Goal: Task Accomplishment & Management: Use online tool/utility

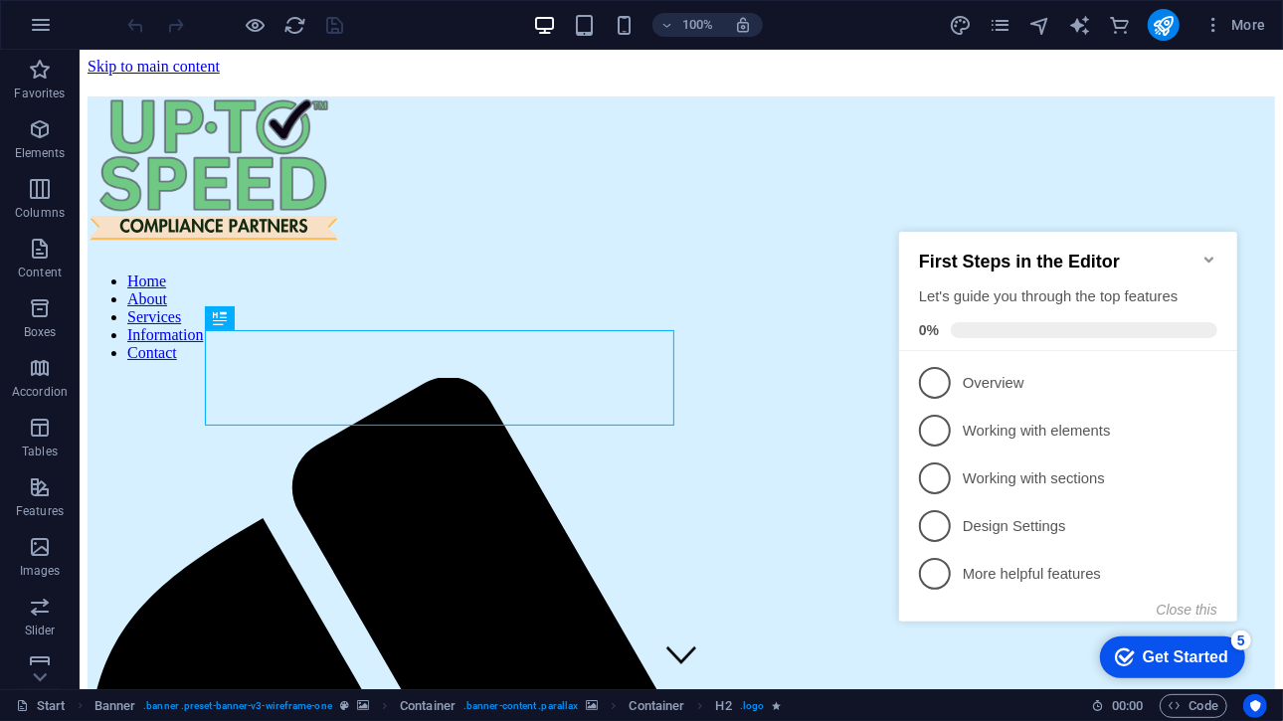
click at [1206, 254] on icon "Minimize checklist" at bounding box center [1208, 259] width 16 height 16
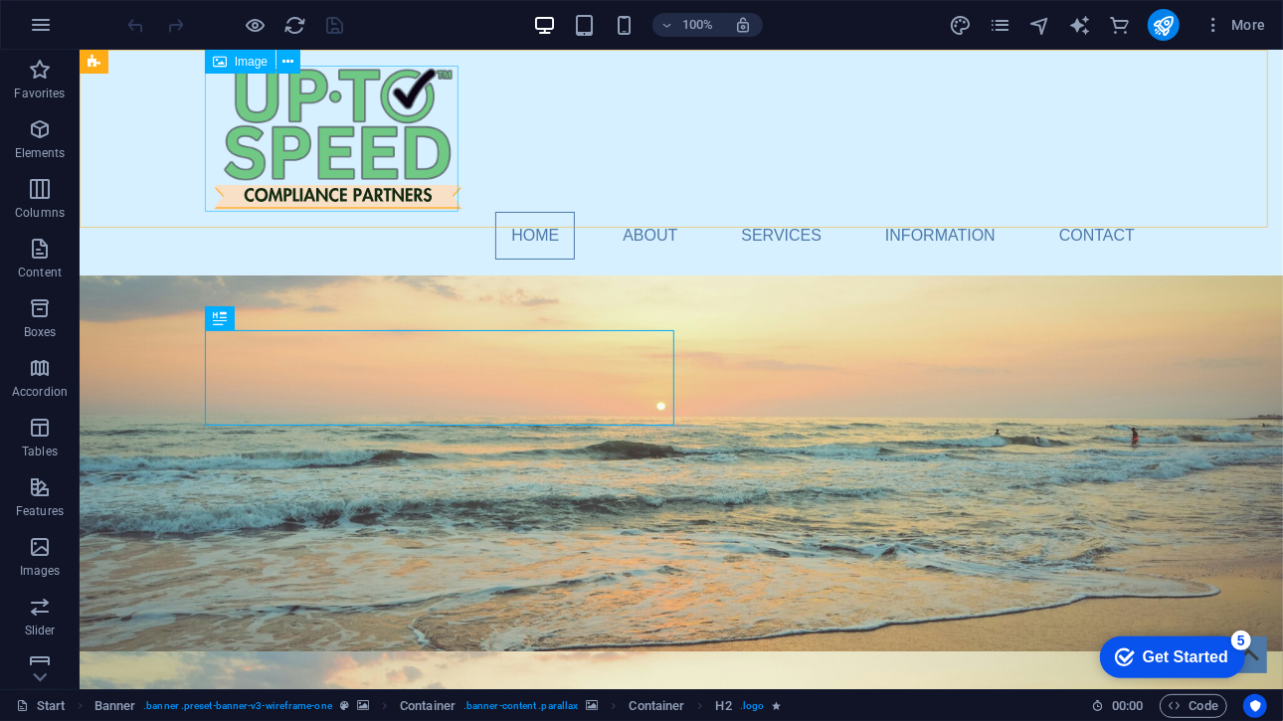
click at [259, 59] on span "Image" at bounding box center [251, 62] width 33 height 12
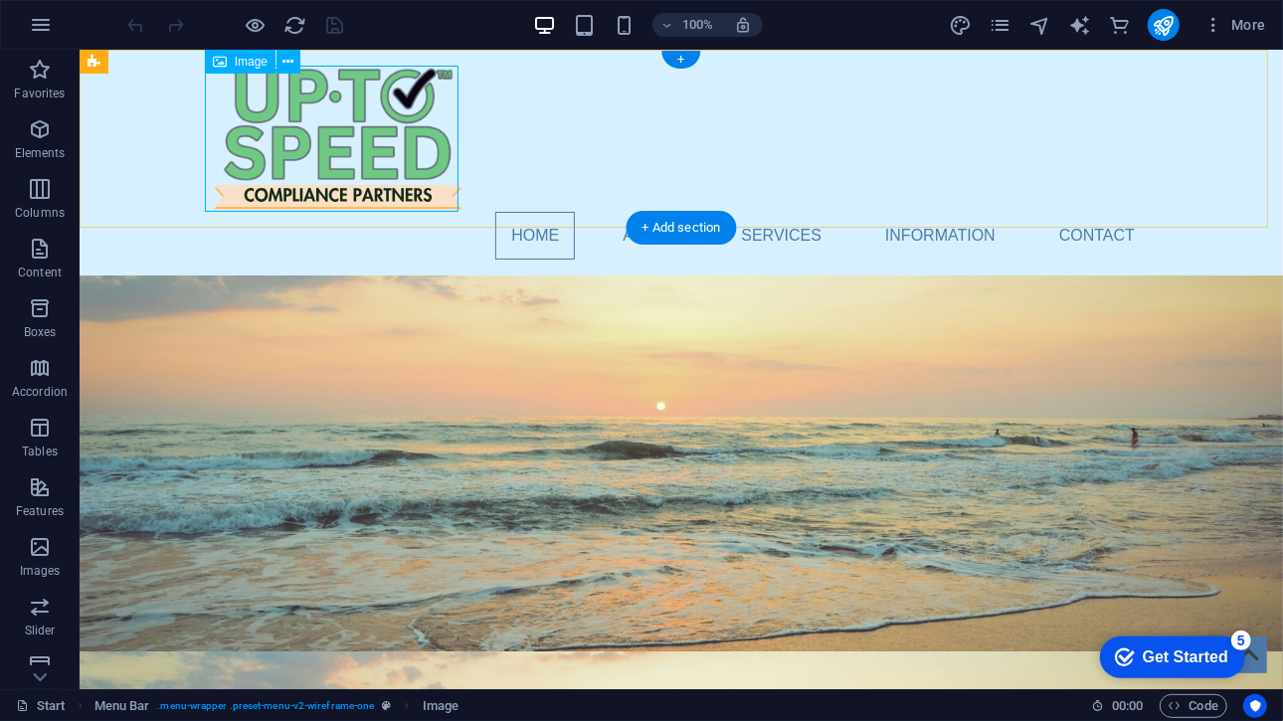
click at [309, 128] on figure at bounding box center [680, 138] width 939 height 146
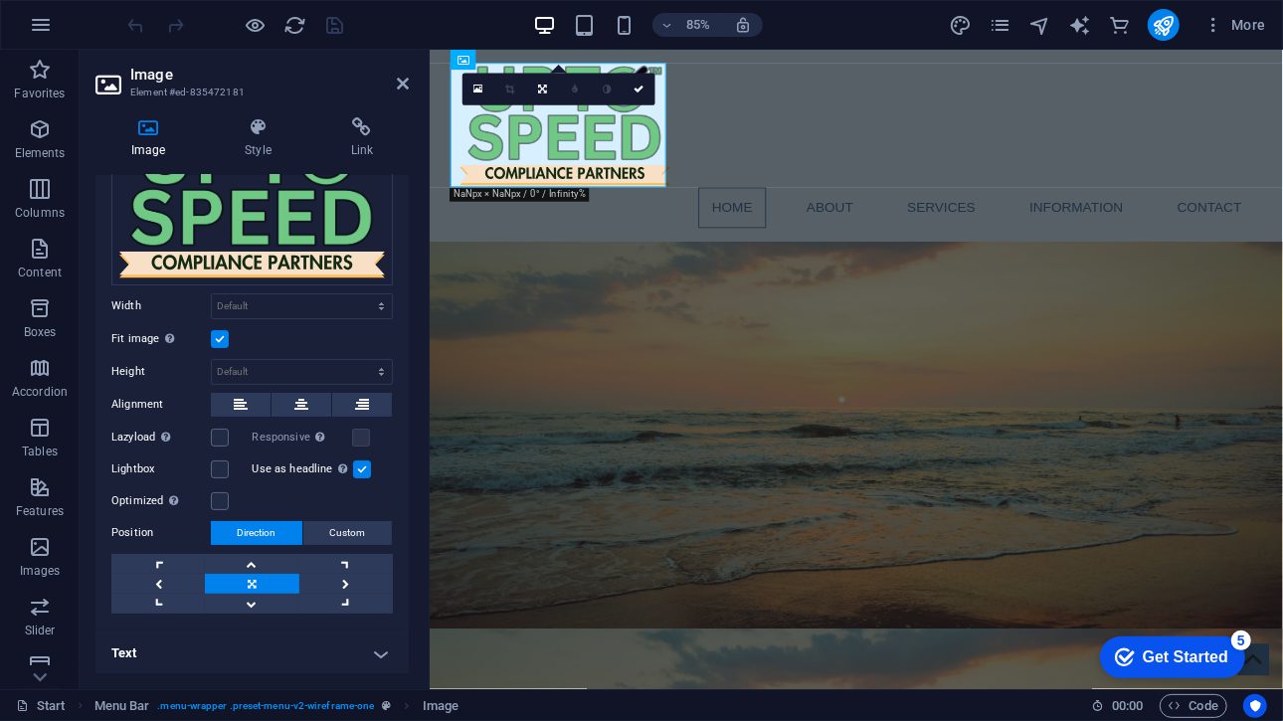
scroll to position [81, 0]
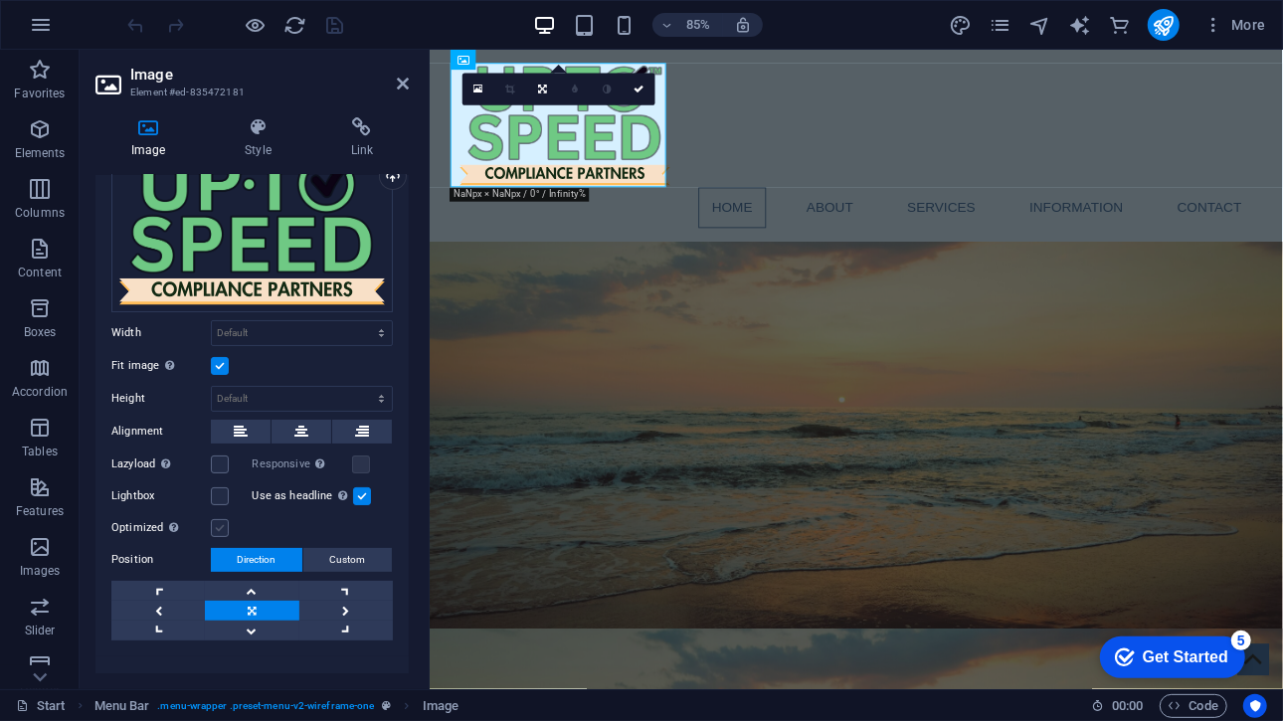
click at [224, 520] on label at bounding box center [220, 528] width 18 height 18
click at [0, 0] on input "Optimized Images are compressed to improve page speed." at bounding box center [0, 0] width 0 height 0
click at [224, 520] on label at bounding box center [220, 528] width 18 height 18
click at [0, 0] on input "Optimized Images are compressed to improve page speed." at bounding box center [0, 0] width 0 height 0
click at [221, 527] on label at bounding box center [220, 528] width 18 height 18
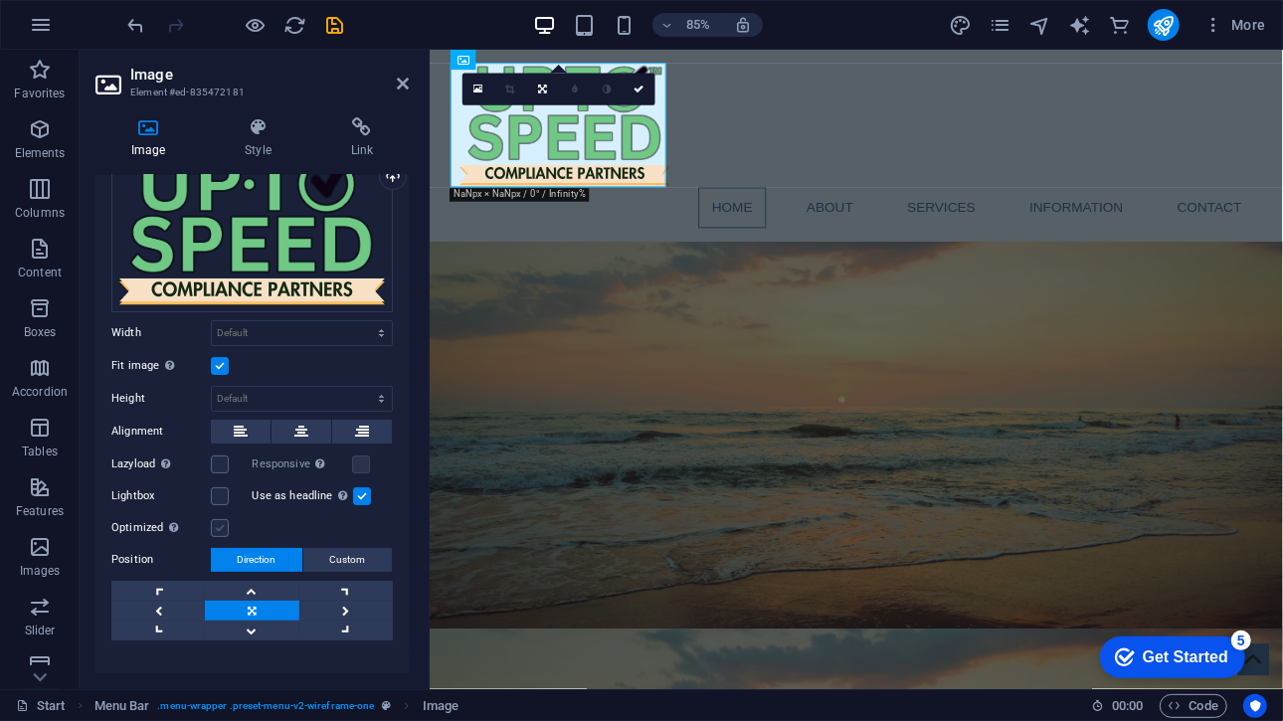
click at [0, 0] on input "Optimized Images are compressed to improve page speed." at bounding box center [0, 0] width 0 height 0
click at [354, 464] on label at bounding box center [361, 465] width 18 height 18
click at [0, 0] on input "Responsive Automatically load retina image and smartphone optimized sizes." at bounding box center [0, 0] width 0 height 0
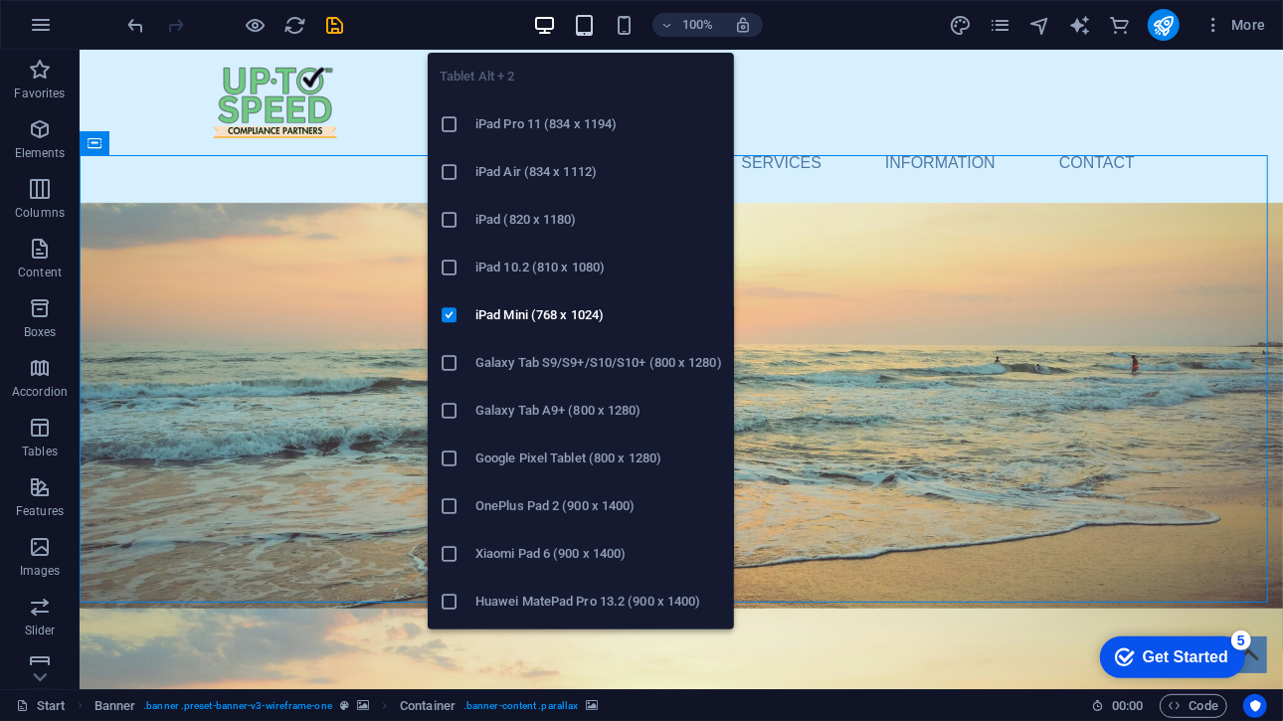
click at [595, 33] on icon "button" at bounding box center [584, 25] width 23 height 23
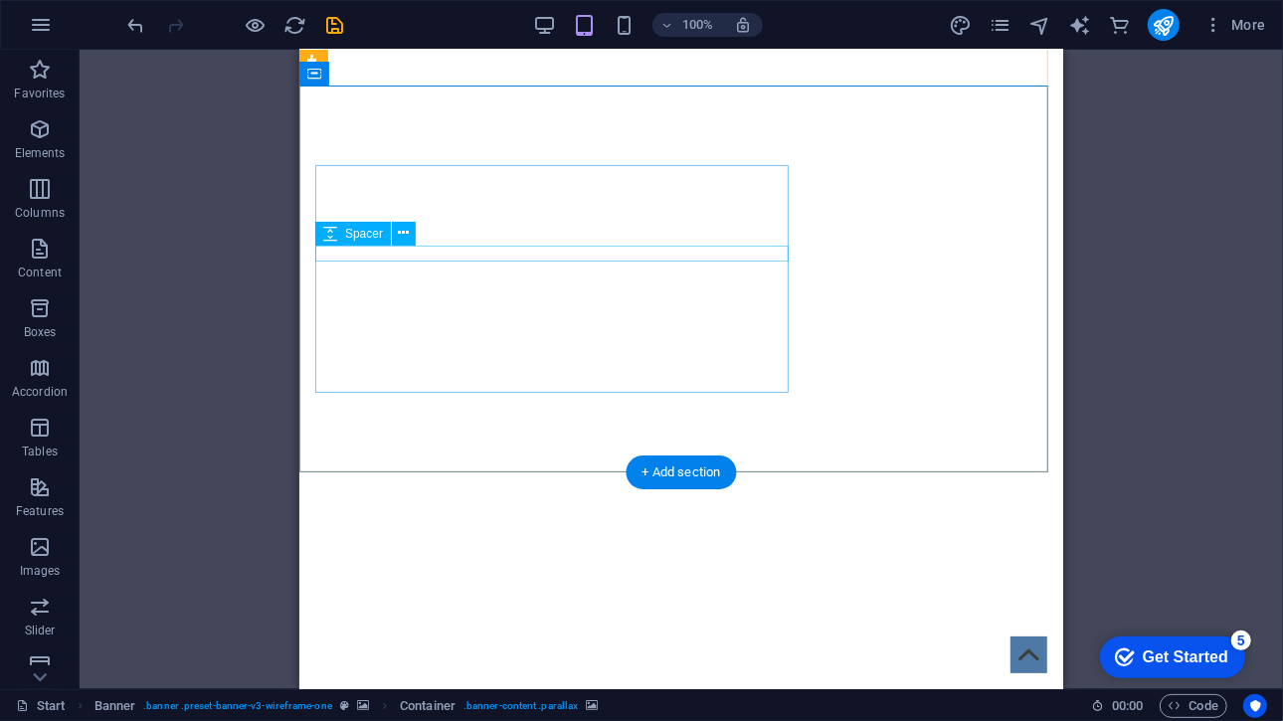
scroll to position [0, 0]
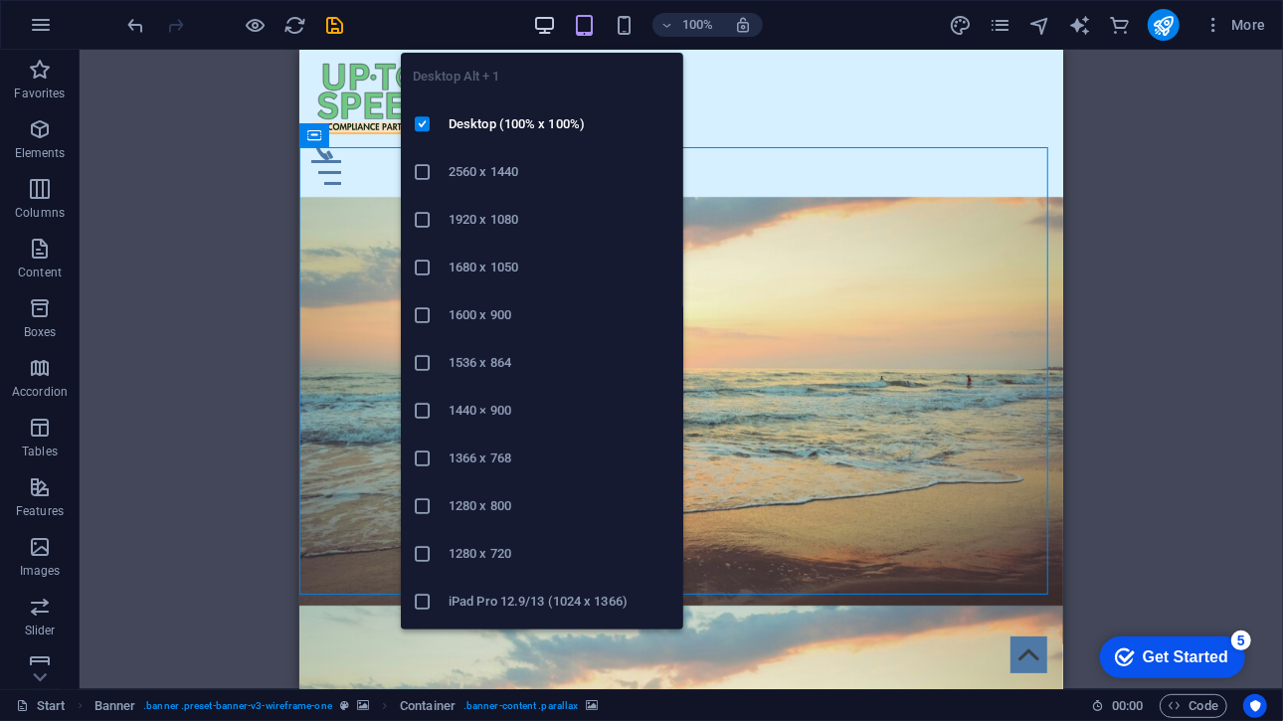
click at [547, 14] on icon "button" at bounding box center [544, 25] width 23 height 23
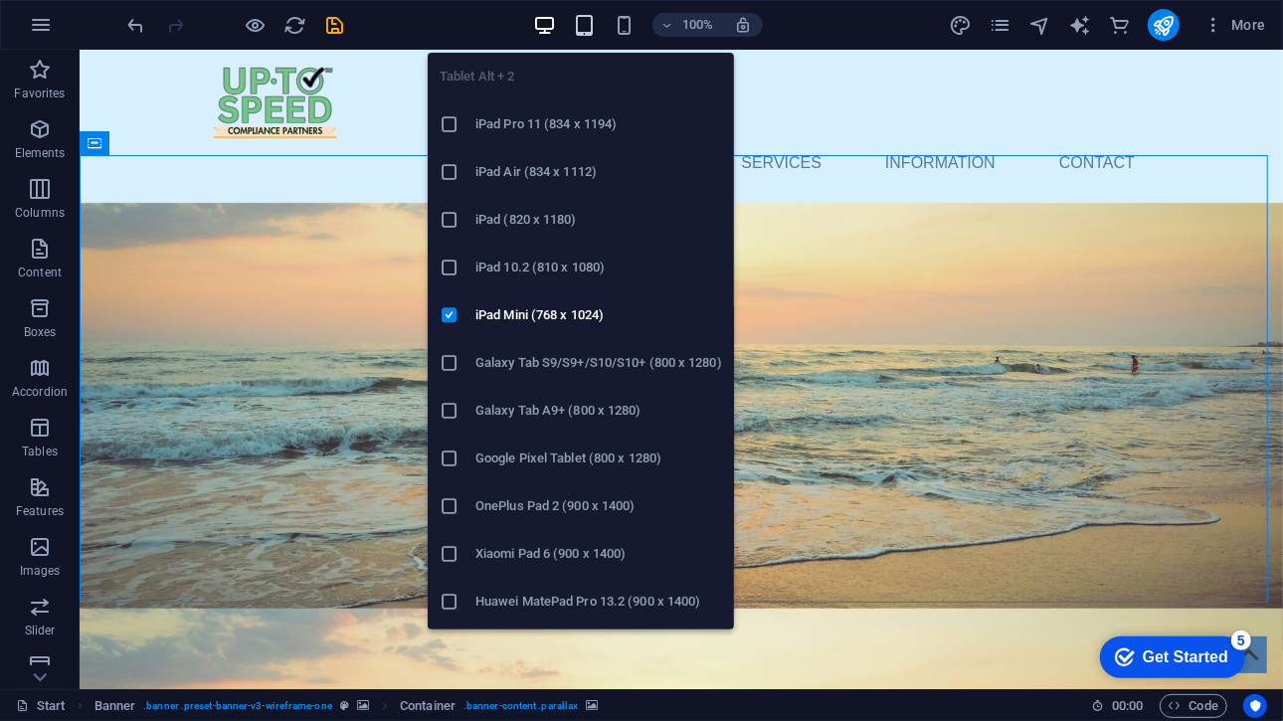
click at [590, 26] on icon "button" at bounding box center [584, 25] width 23 height 23
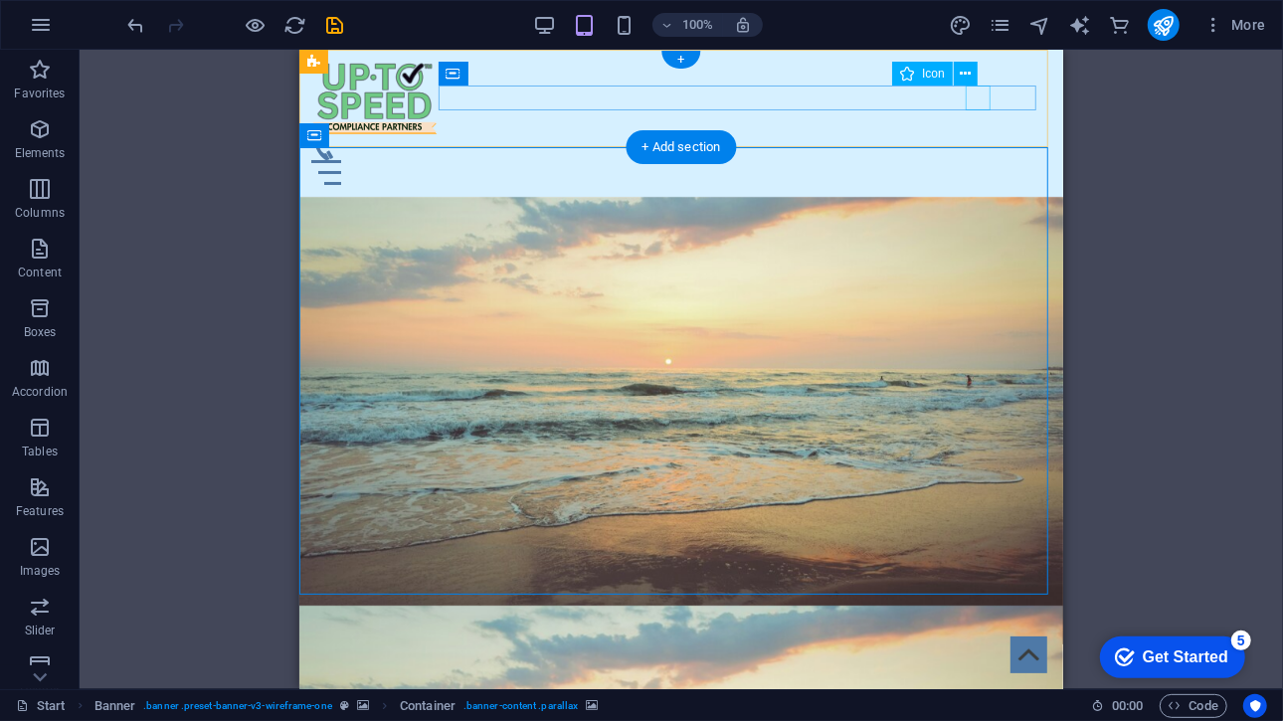
click at [977, 134] on figure at bounding box center [672, 146] width 724 height 25
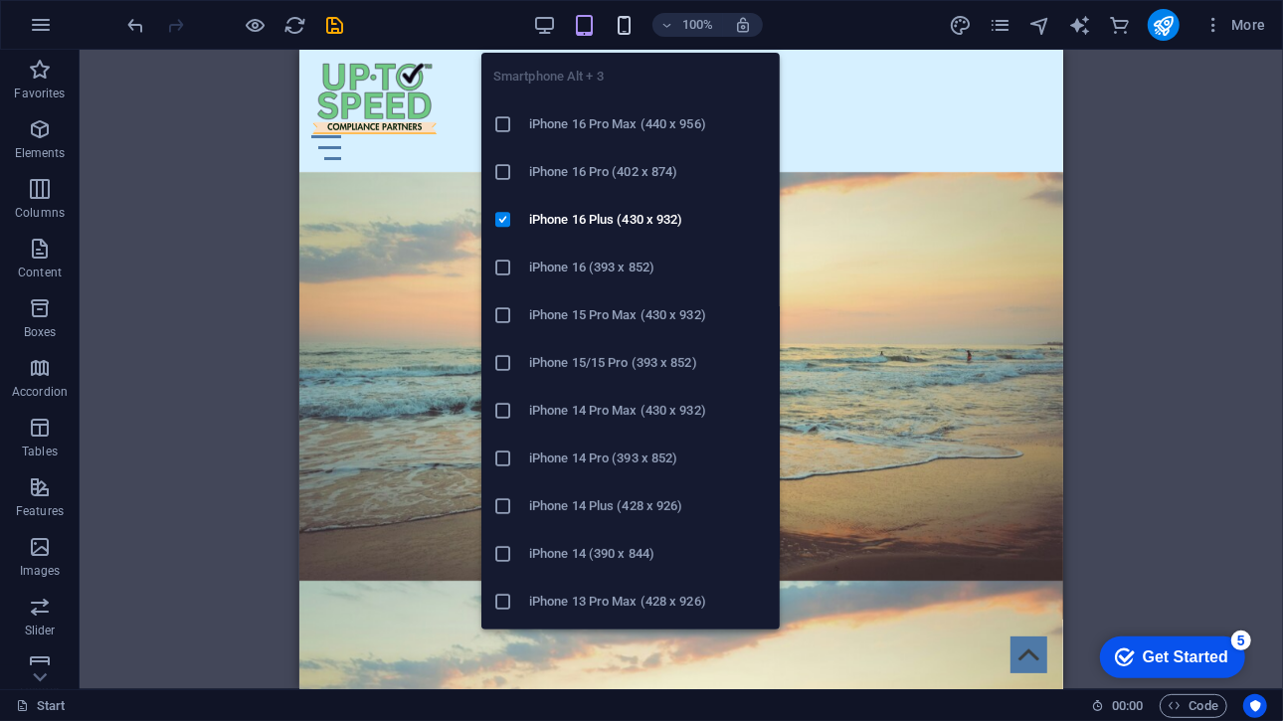
click at [617, 19] on icon "button" at bounding box center [624, 25] width 23 height 23
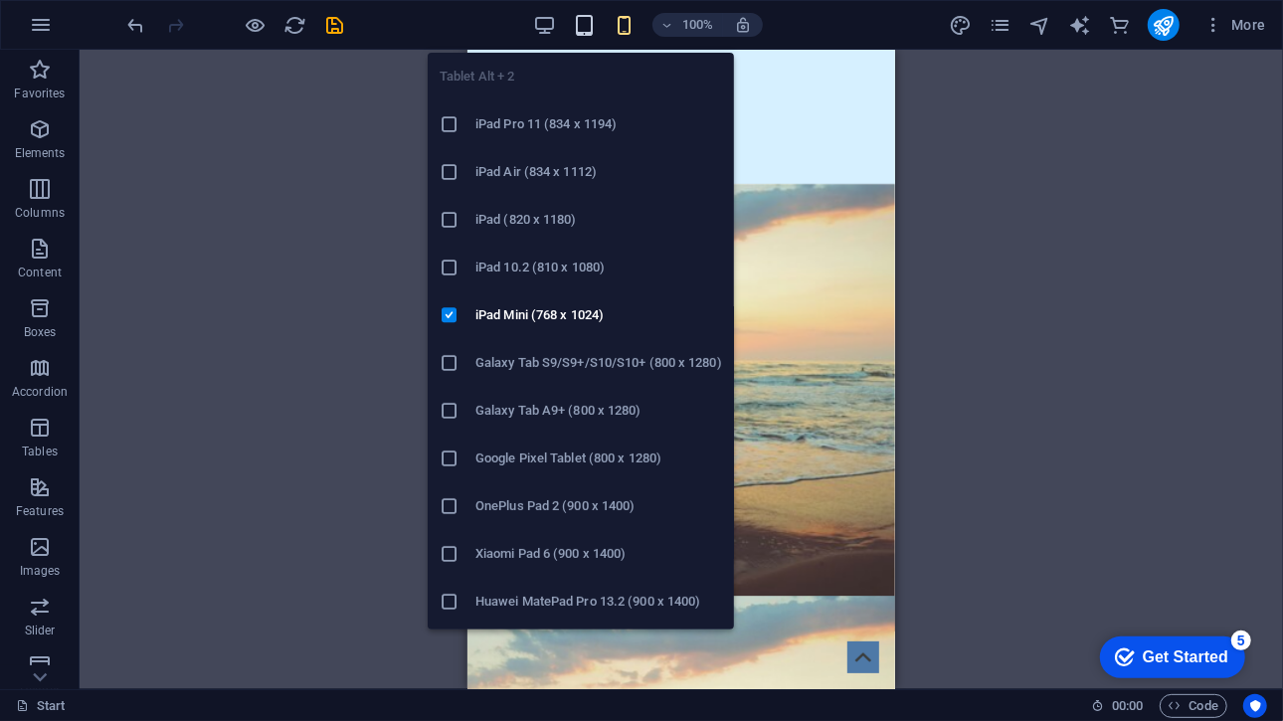
click at [588, 30] on icon "button" at bounding box center [584, 25] width 23 height 23
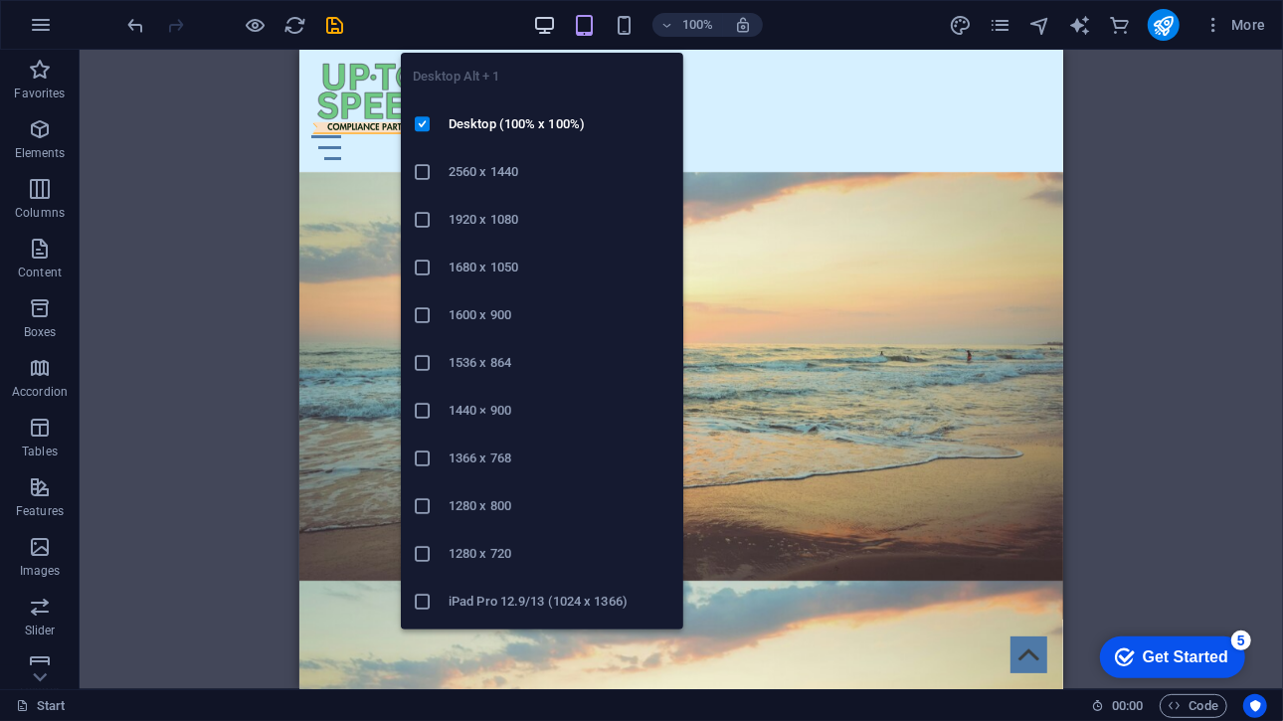
click at [538, 25] on icon "button" at bounding box center [544, 25] width 23 height 23
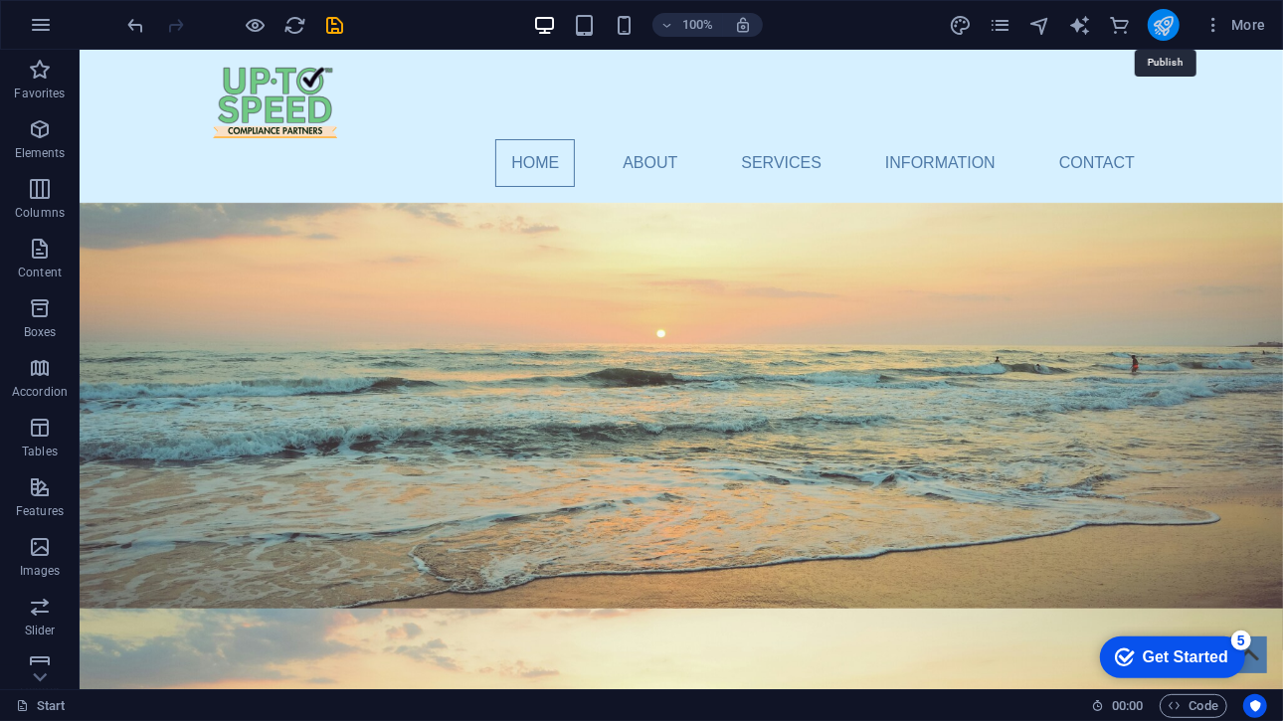
click at [1158, 26] on icon "publish" at bounding box center [1163, 25] width 23 height 23
click at [1158, 20] on icon "publish" at bounding box center [1163, 25] width 23 height 23
